Goal: Navigation & Orientation: Understand site structure

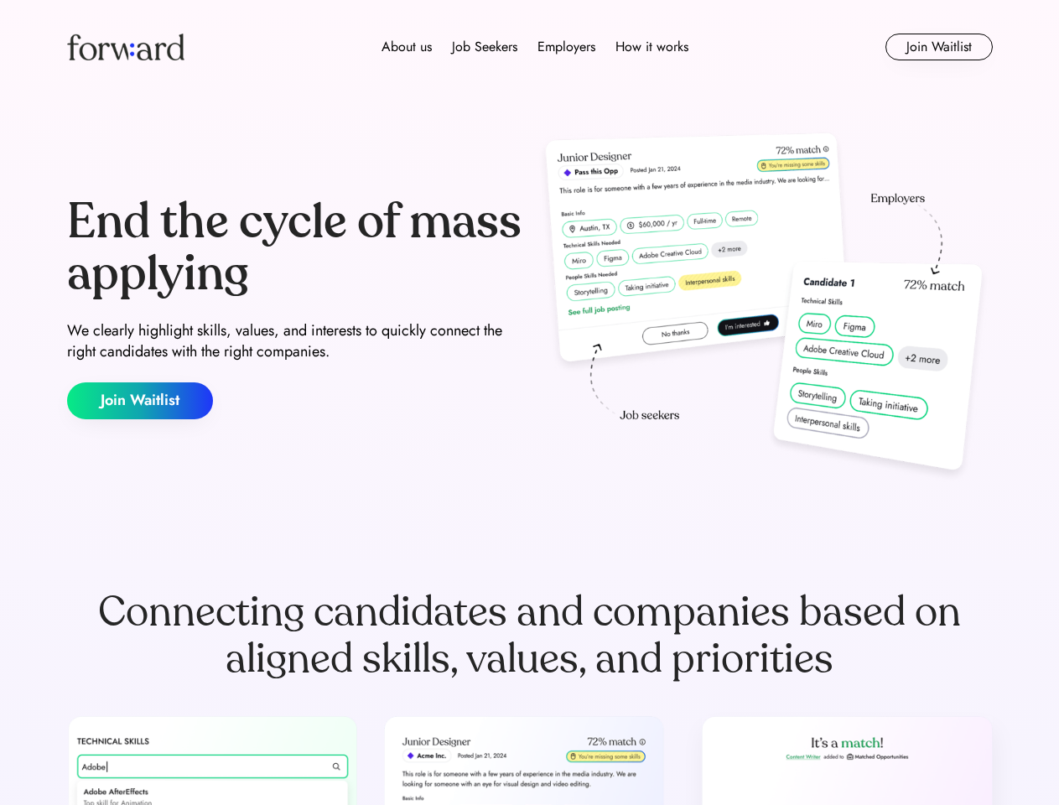
click at [529, 403] on div "End the cycle of mass applying We clearly highlight skills, values, and interes…" at bounding box center [530, 307] width 926 height 361
click at [530, 47] on div "About us Job Seekers Employers How it works" at bounding box center [535, 47] width 661 height 20
click at [126, 47] on img at bounding box center [125, 47] width 117 height 27
click at [535, 47] on div "About us Job Seekers Employers How it works" at bounding box center [535, 47] width 661 height 20
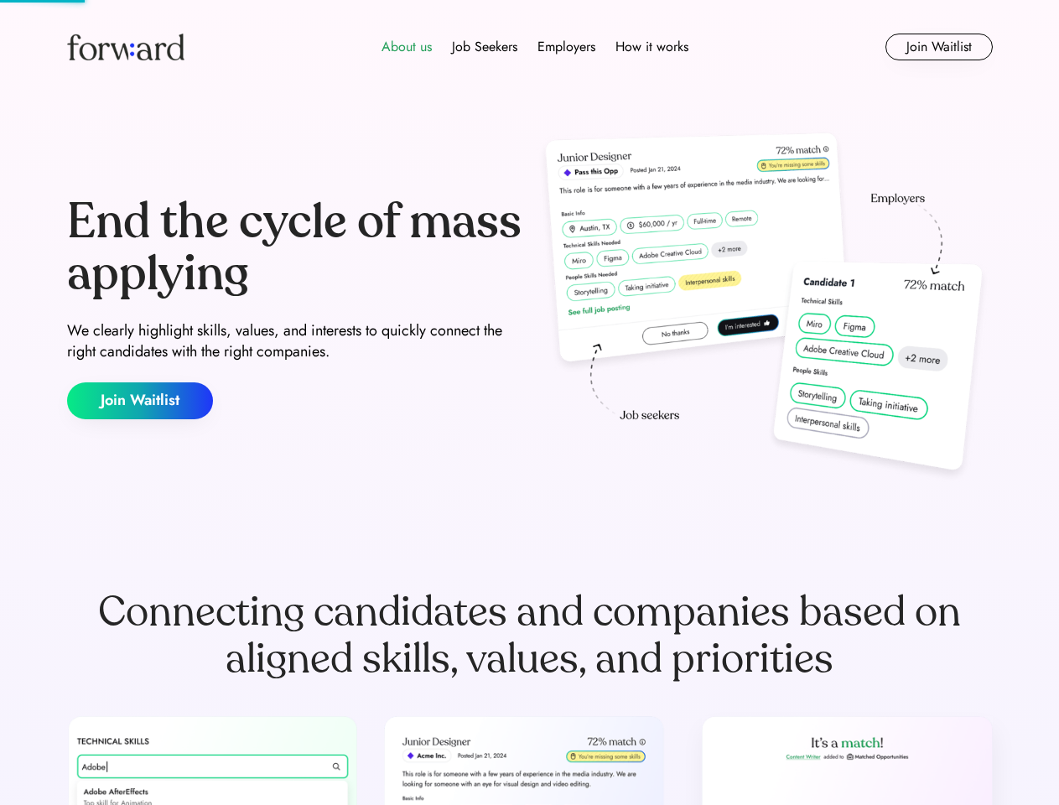
click at [407, 47] on div "About us" at bounding box center [407, 47] width 50 height 20
click at [485, 47] on div "Job Seekers" at bounding box center [484, 47] width 65 height 20
click at [566, 47] on div "Employers" at bounding box center [567, 47] width 58 height 20
click at [651, 47] on div "How it works" at bounding box center [652, 47] width 73 height 20
click at [938, 47] on button "Join Waitlist" at bounding box center [939, 47] width 107 height 27
